Goal: Find specific page/section: Find specific page/section

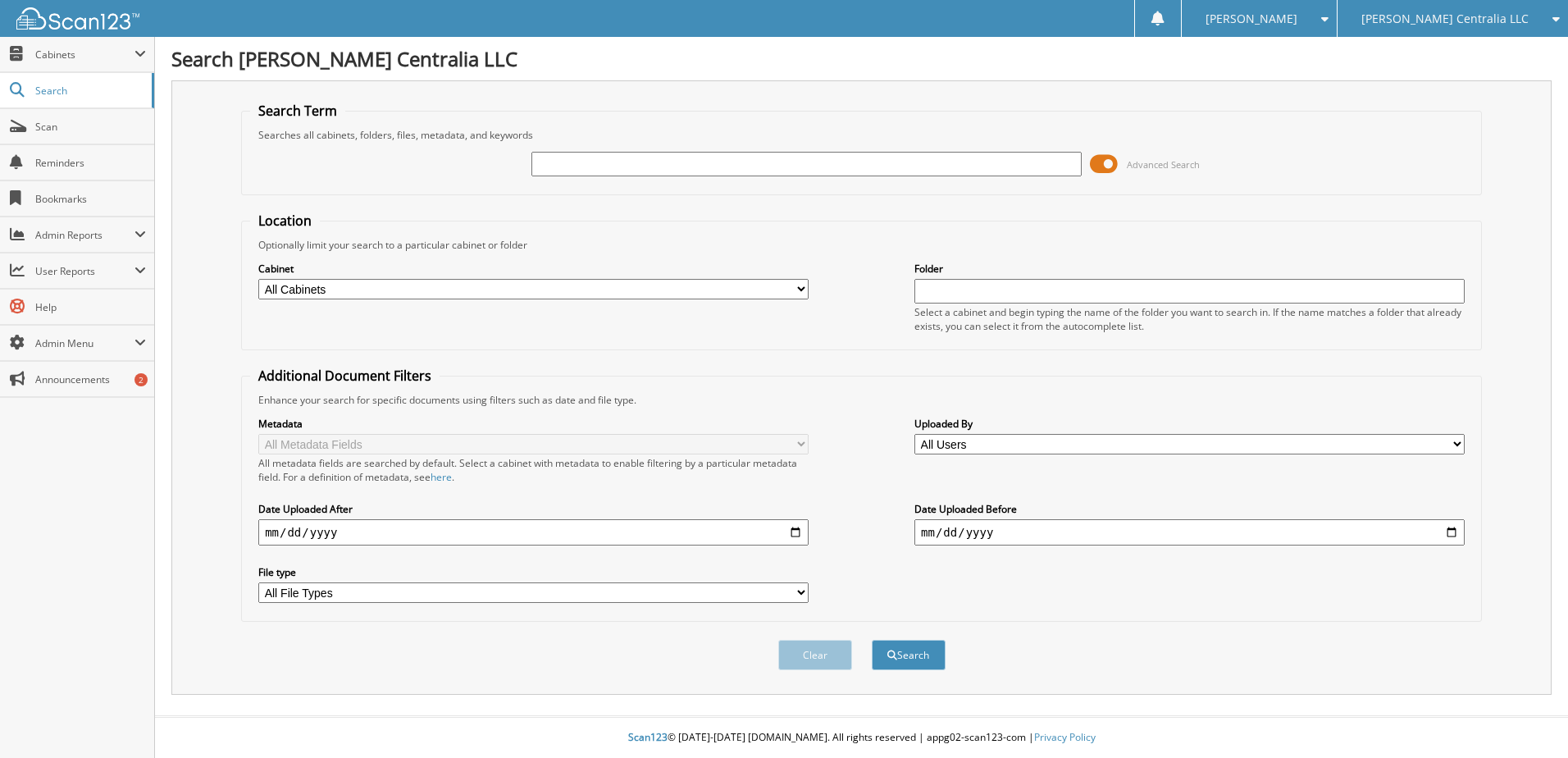
click at [862, 166] on input "text" at bounding box center [807, 164] width 551 height 25
type input "123811"
click at [872, 640] on button "Search" at bounding box center [908, 655] width 74 height 30
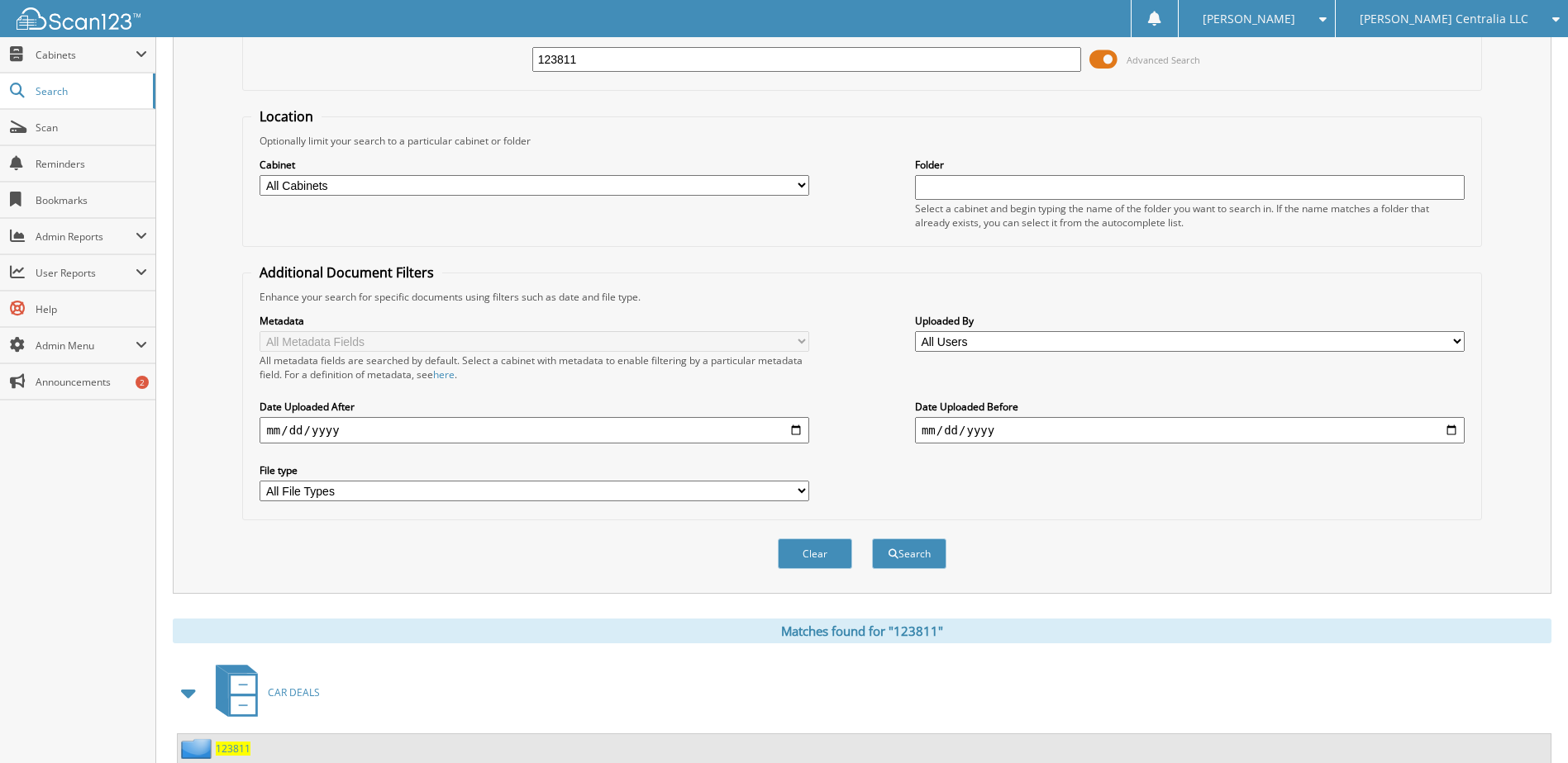
scroll to position [321, 0]
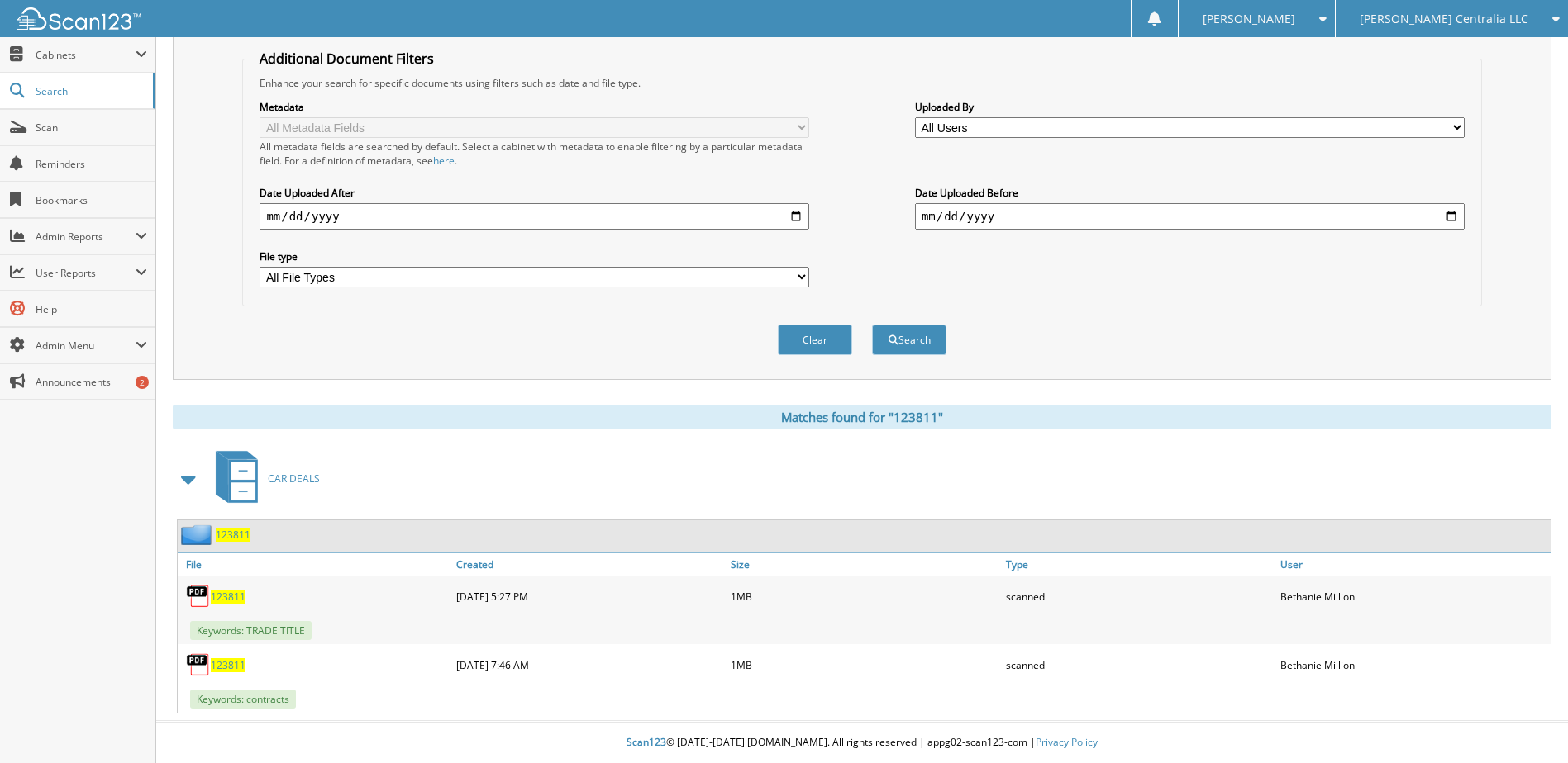
click at [226, 668] on span "123811" at bounding box center [227, 665] width 35 height 14
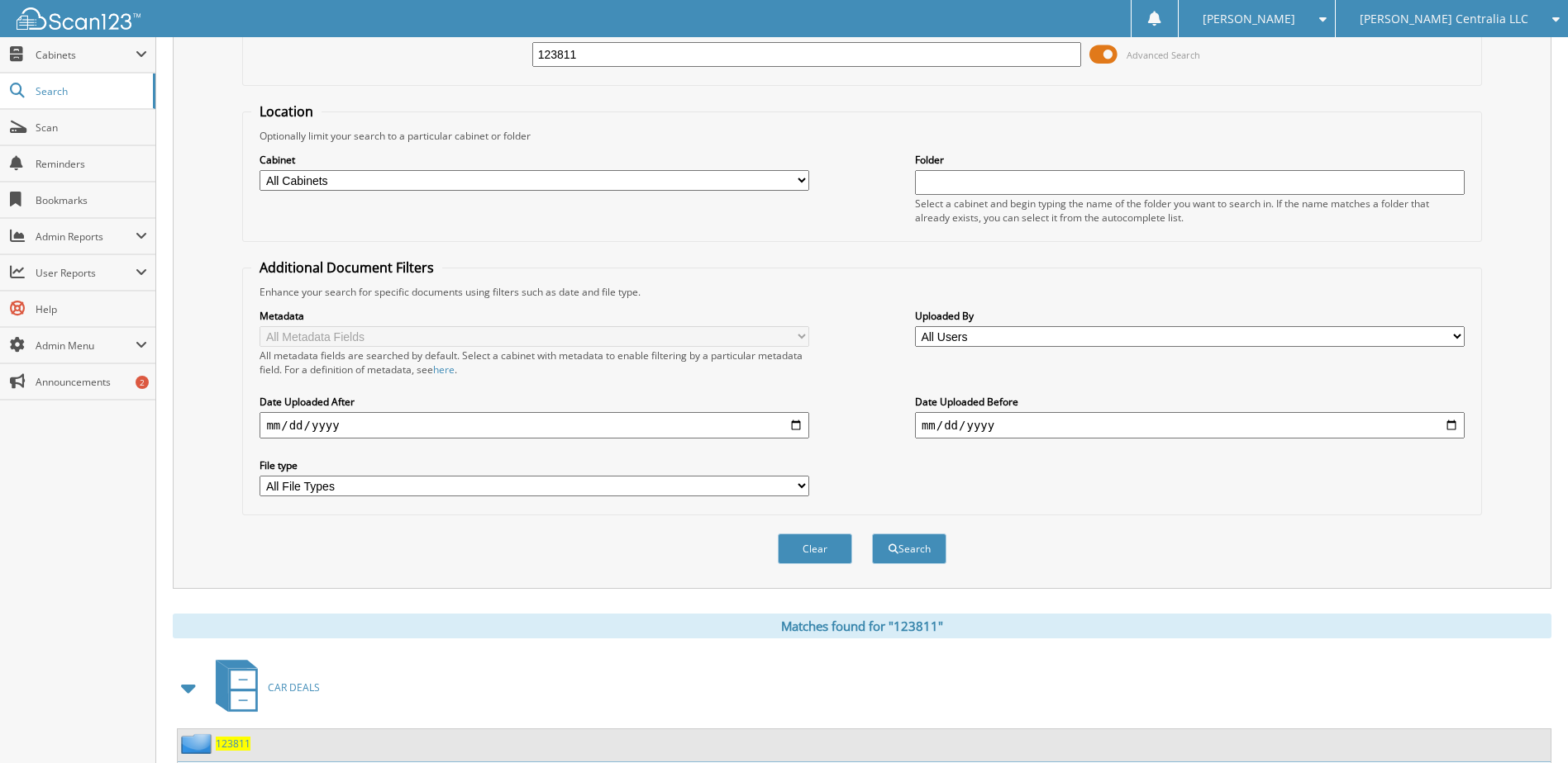
scroll to position [0, 0]
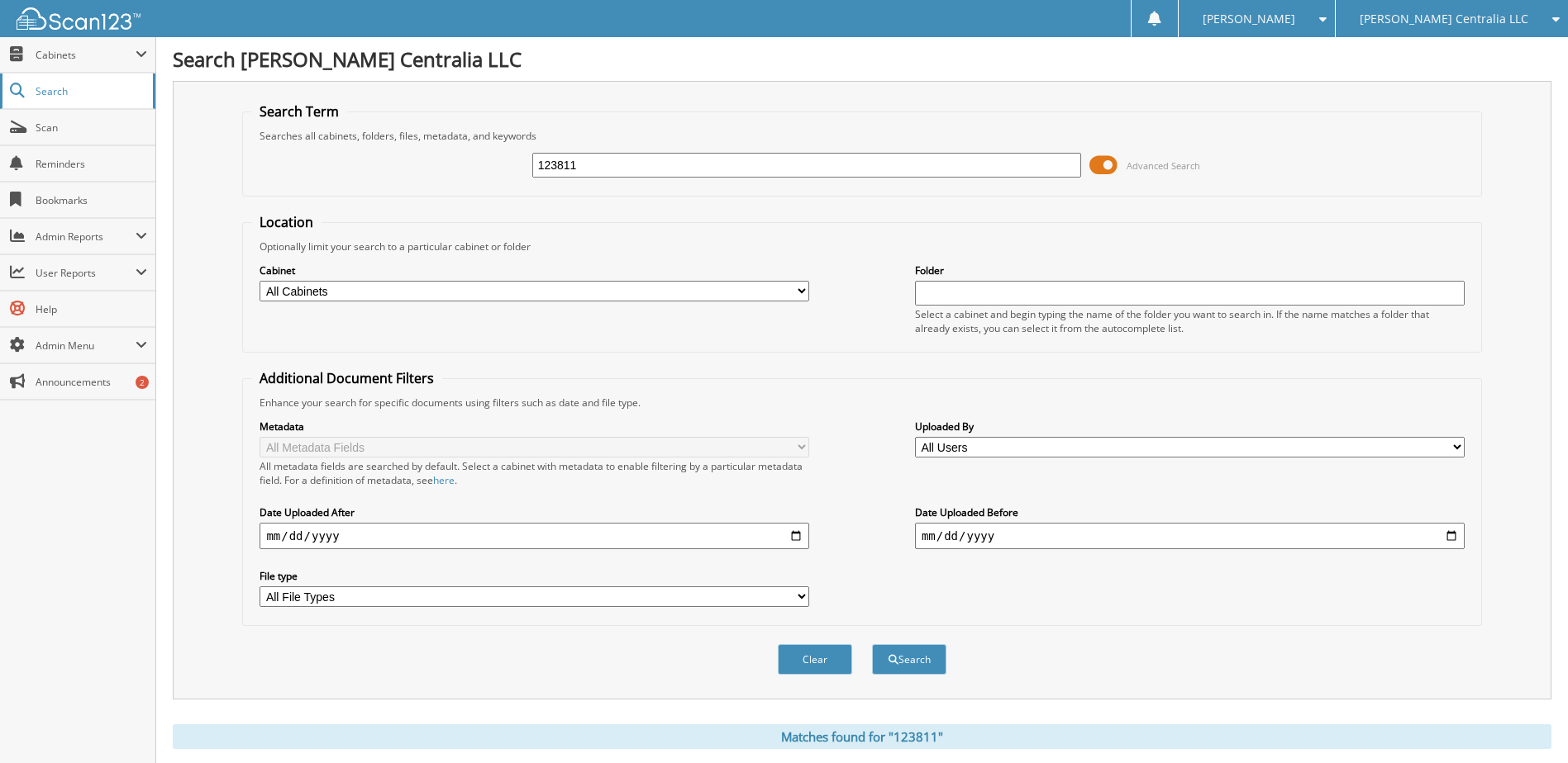
click at [103, 85] on span "Search" at bounding box center [90, 91] width 109 height 14
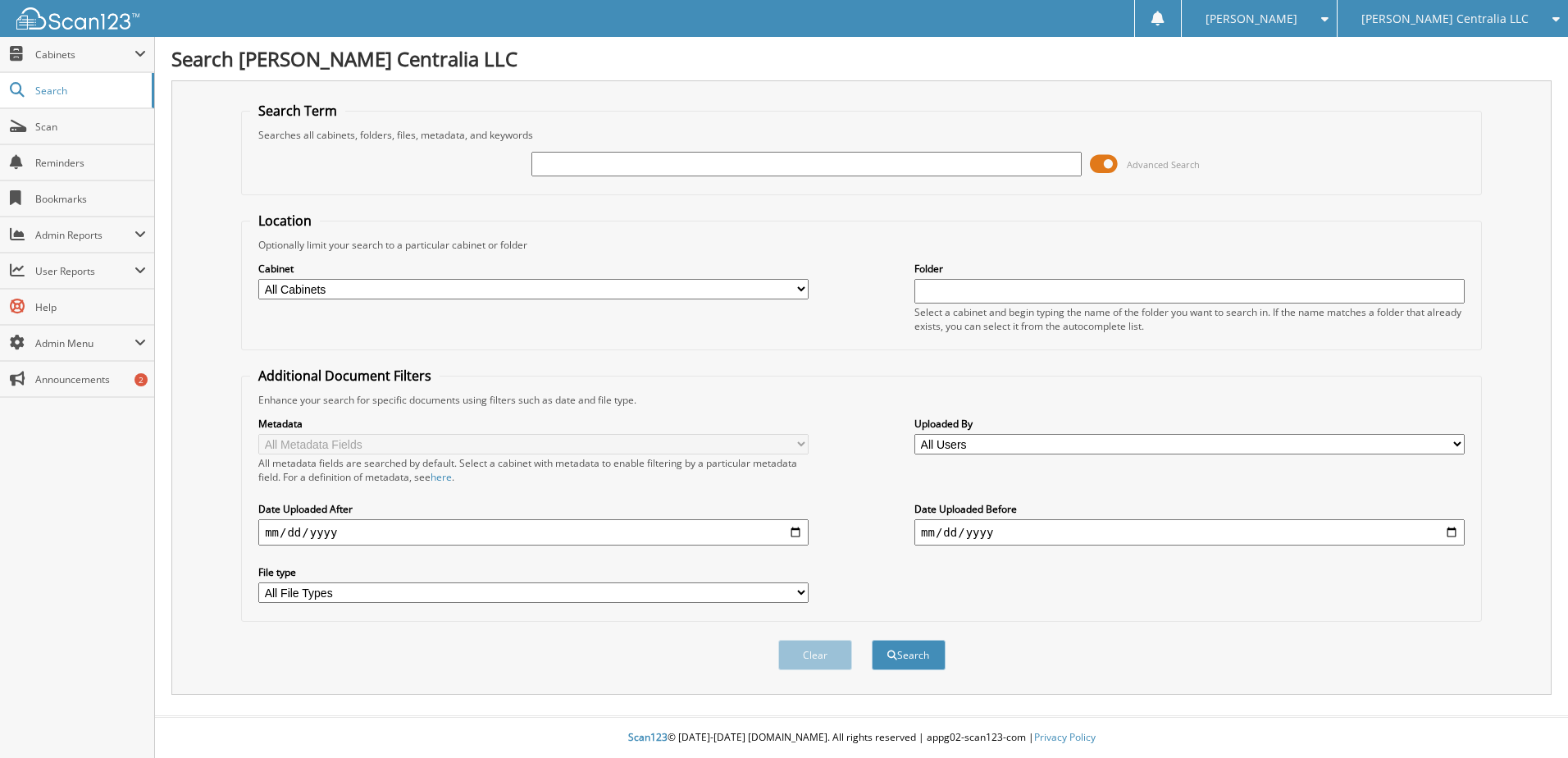
click at [621, 172] on input "text" at bounding box center [807, 164] width 551 height 25
type input "0"
type input "112737"
click at [872, 640] on button "Search" at bounding box center [908, 655] width 74 height 30
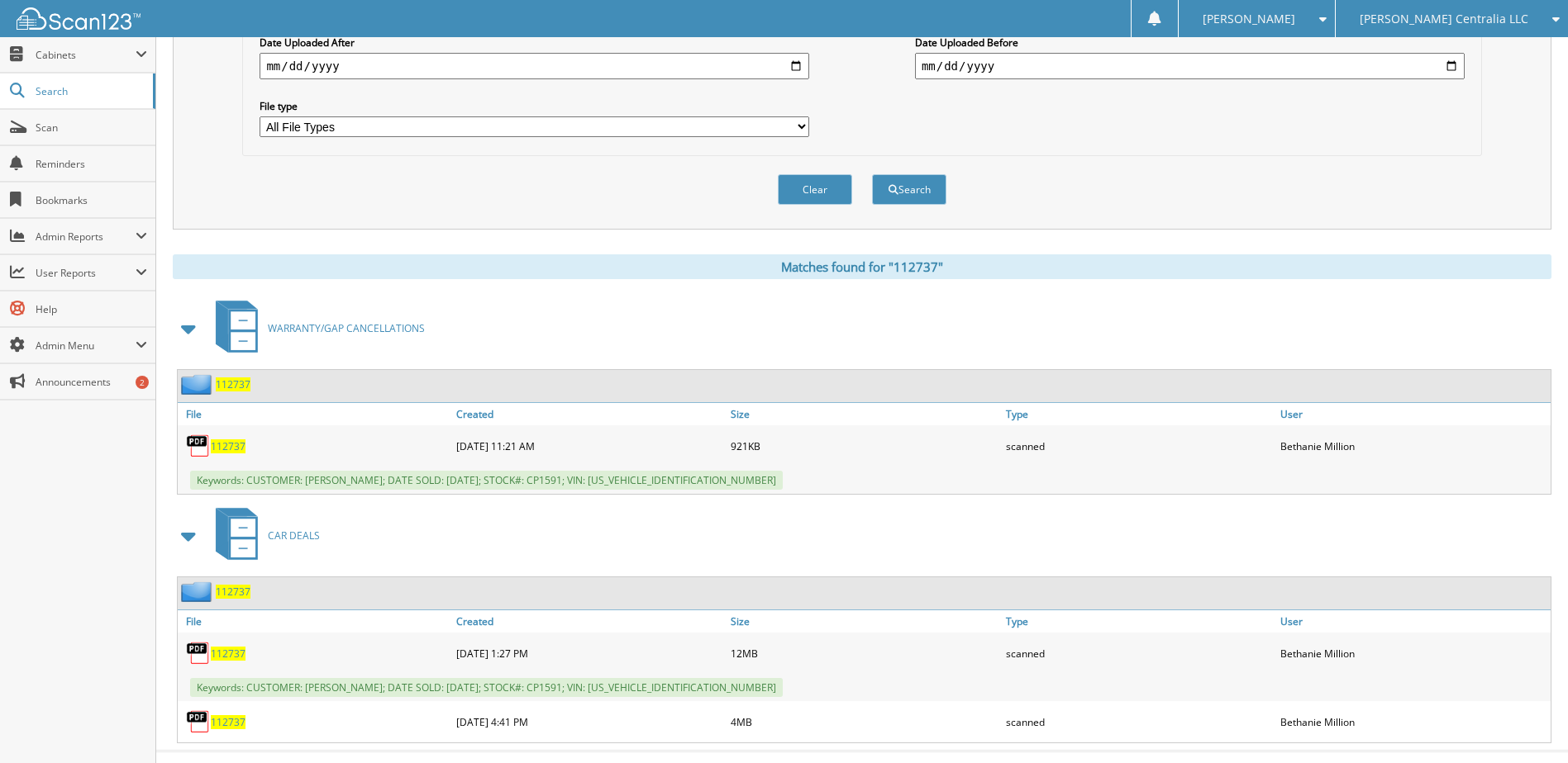
scroll to position [500, 0]
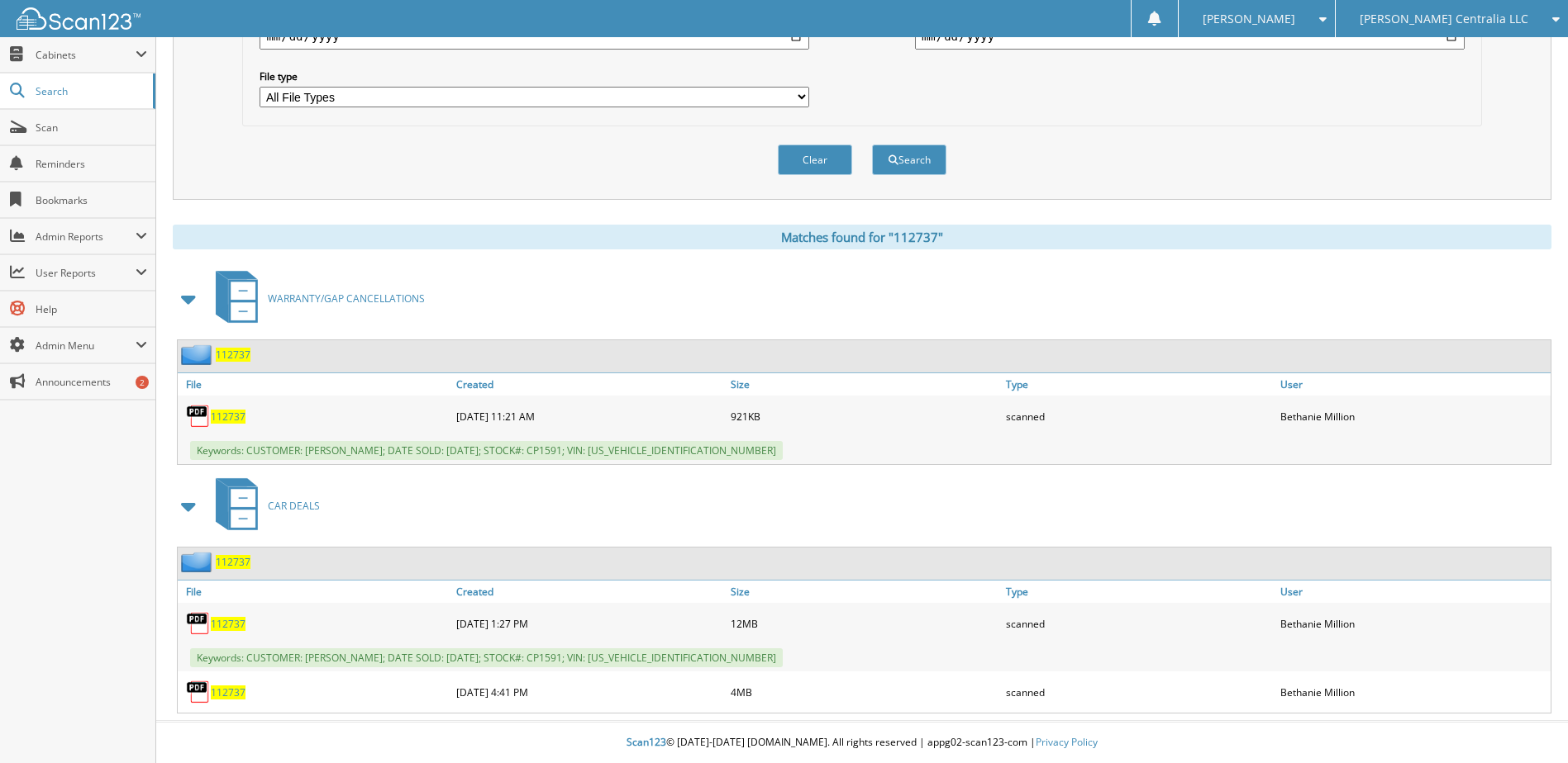
click at [235, 623] on span "112737" at bounding box center [227, 624] width 35 height 14
click at [80, 346] on span "Admin Menu" at bounding box center [85, 345] width 100 height 14
click at [68, 387] on span "User Management" at bounding box center [86, 381] width 121 height 15
